Goal: Task Accomplishment & Management: Manage account settings

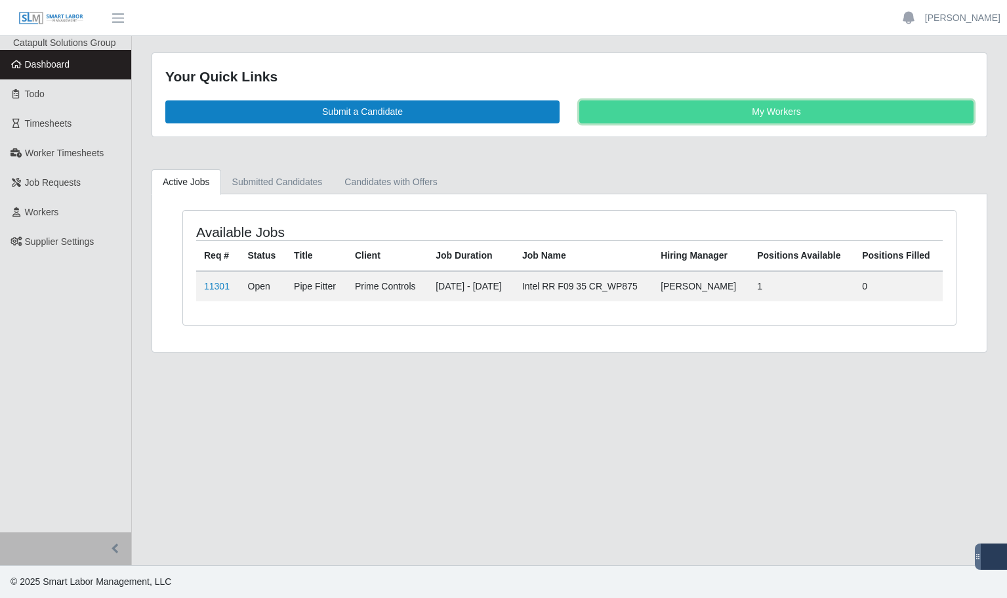
click at [826, 117] on link "My Workers" at bounding box center [777, 111] width 394 height 23
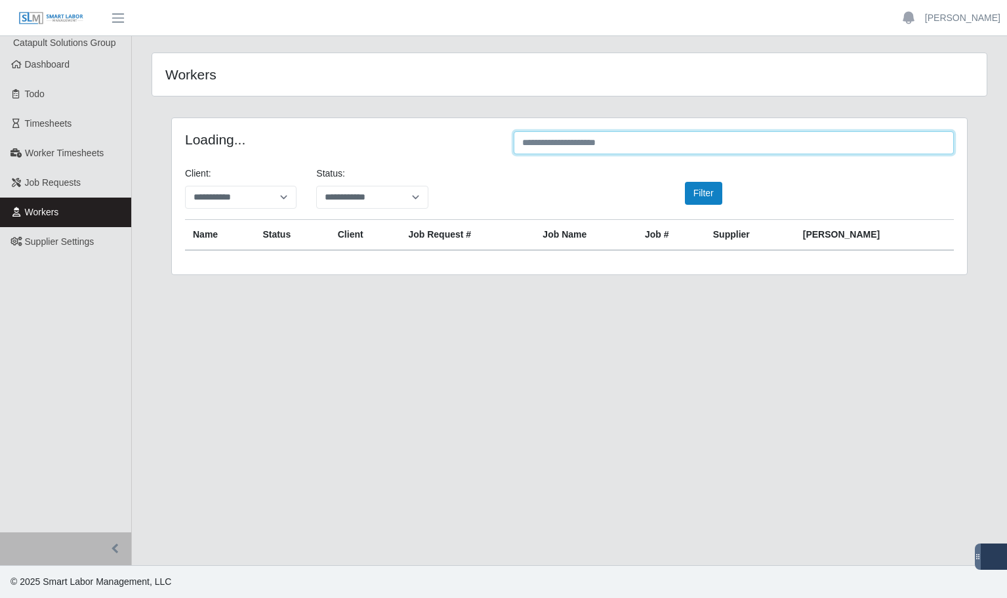
click at [563, 151] on input "text" at bounding box center [734, 142] width 440 height 23
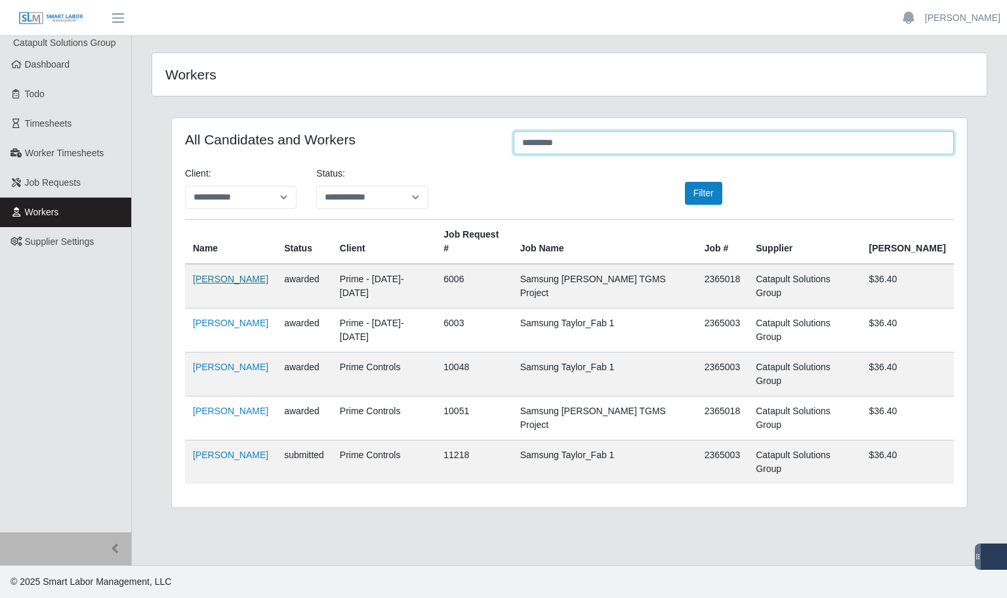
type input "********"
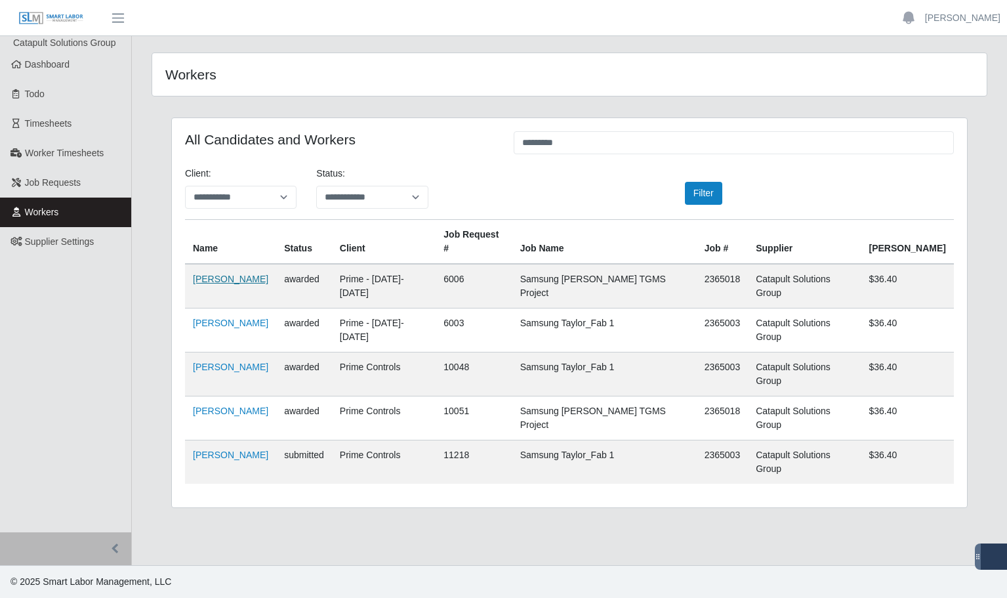
click at [268, 274] on link "[PERSON_NAME]" at bounding box center [230, 279] width 75 height 11
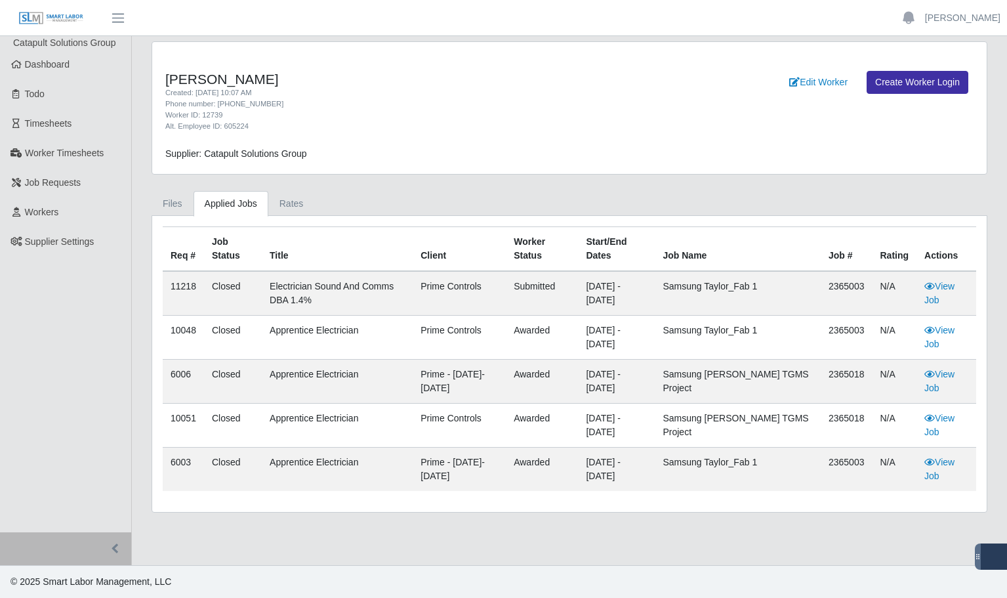
click at [150, 205] on div "Files Applied Jobs Rates Req # Job Status Title Client Worker Status Start/End …" at bounding box center [570, 352] width 856 height 322
click at [171, 195] on link "Files" at bounding box center [173, 204] width 42 height 26
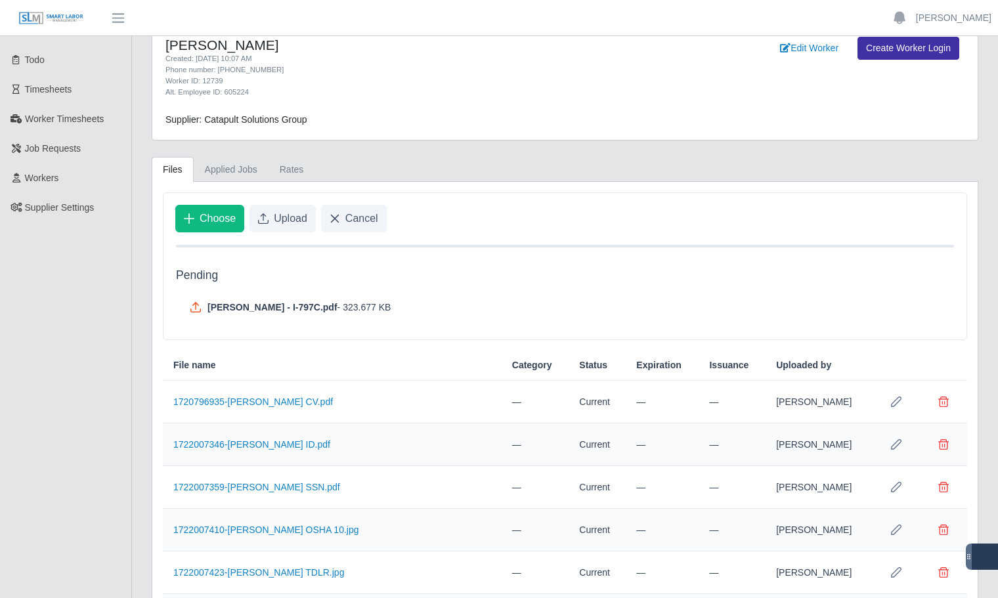
scroll to position [66, 0]
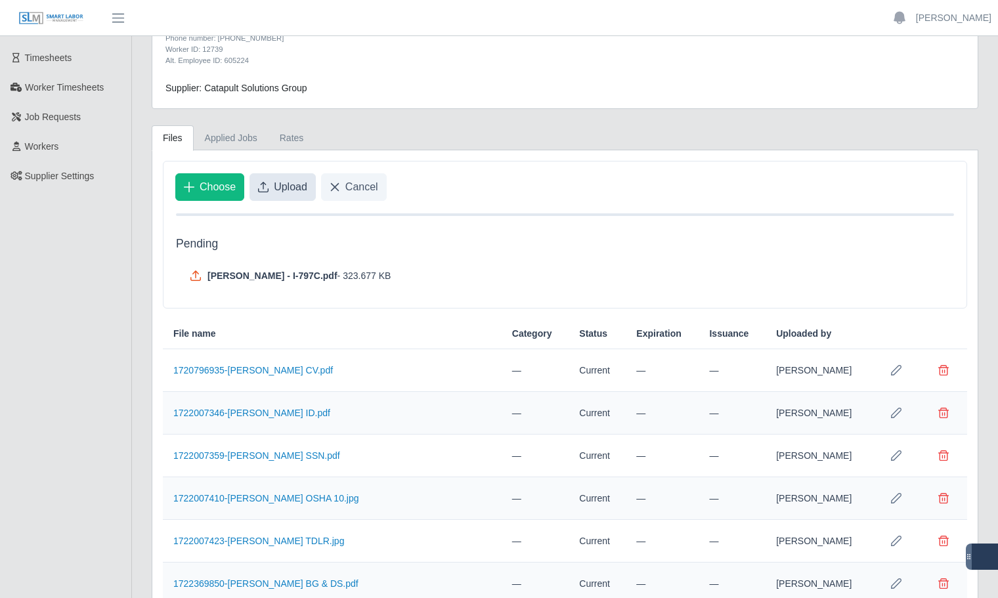
click at [277, 192] on span "Upload" at bounding box center [290, 187] width 33 height 16
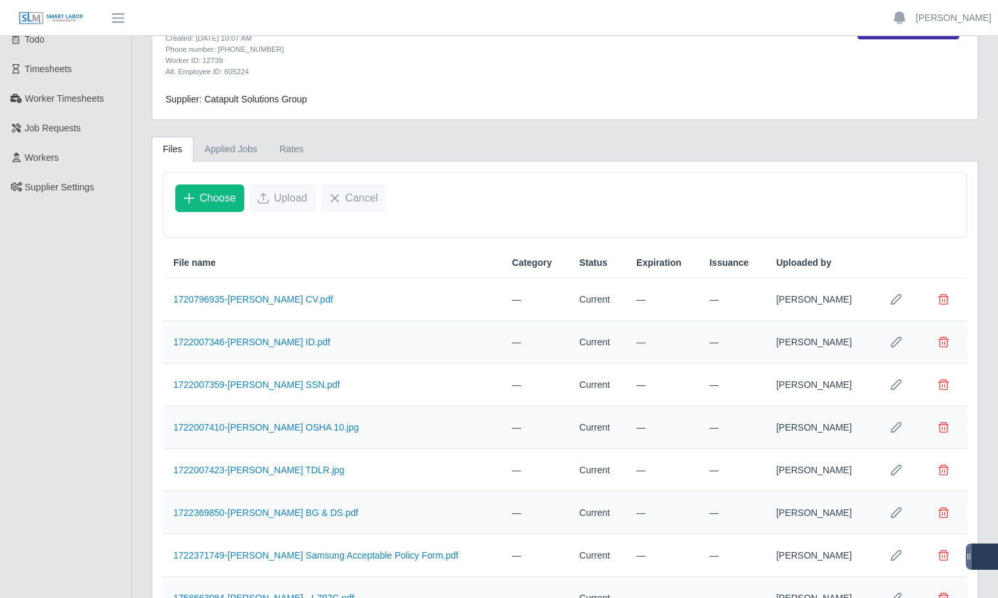
scroll to position [0, 0]
